Goal: Task Accomplishment & Management: Manage account settings

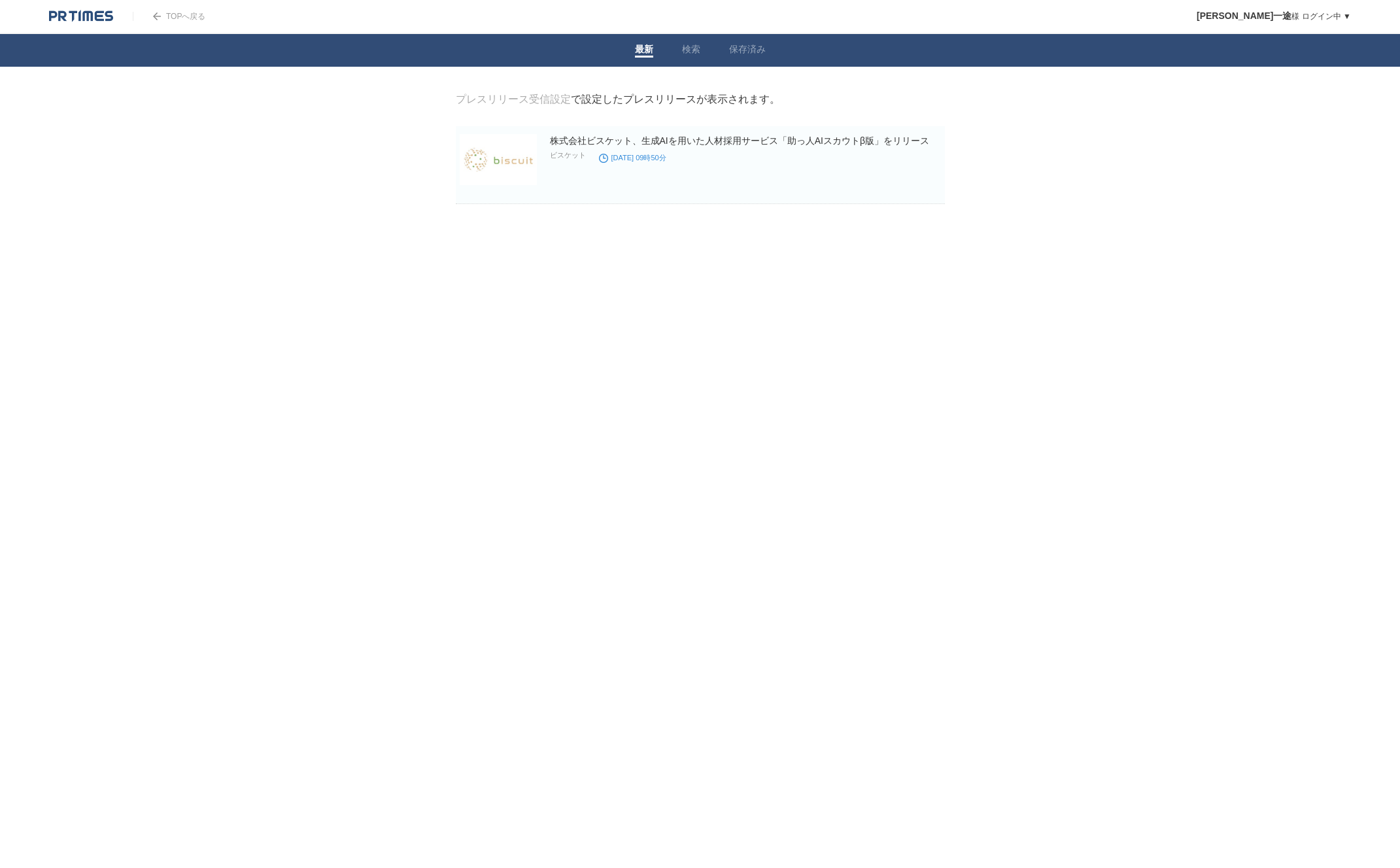
click at [546, 95] on link "プレスリリース受信設定" at bounding box center [513, 99] width 115 height 11
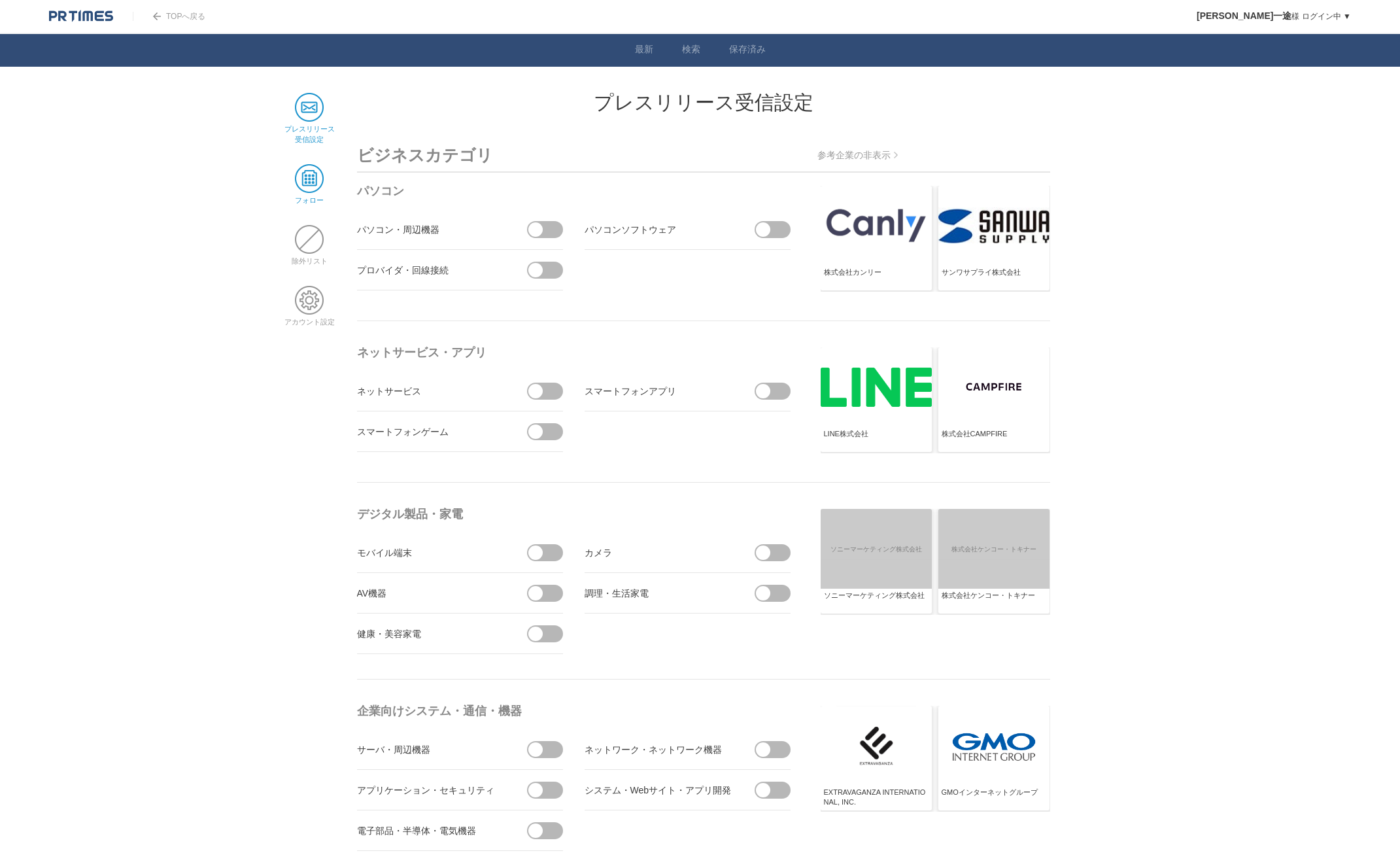
click at [307, 181] on span at bounding box center [310, 178] width 29 height 29
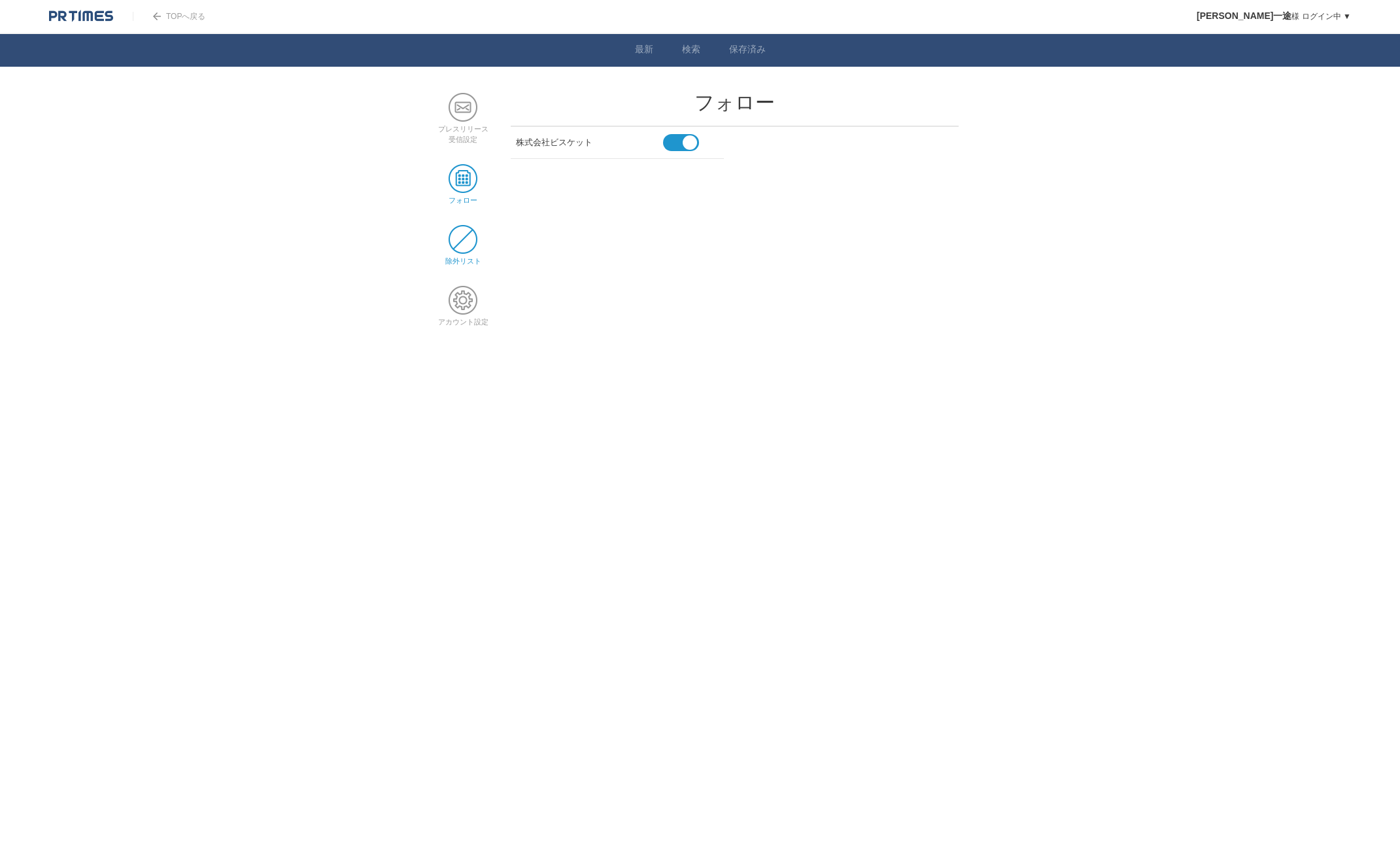
click at [460, 243] on span at bounding box center [462, 239] width 29 height 29
click at [458, 111] on span at bounding box center [462, 107] width 29 height 29
